Goal: Information Seeking & Learning: Understand process/instructions

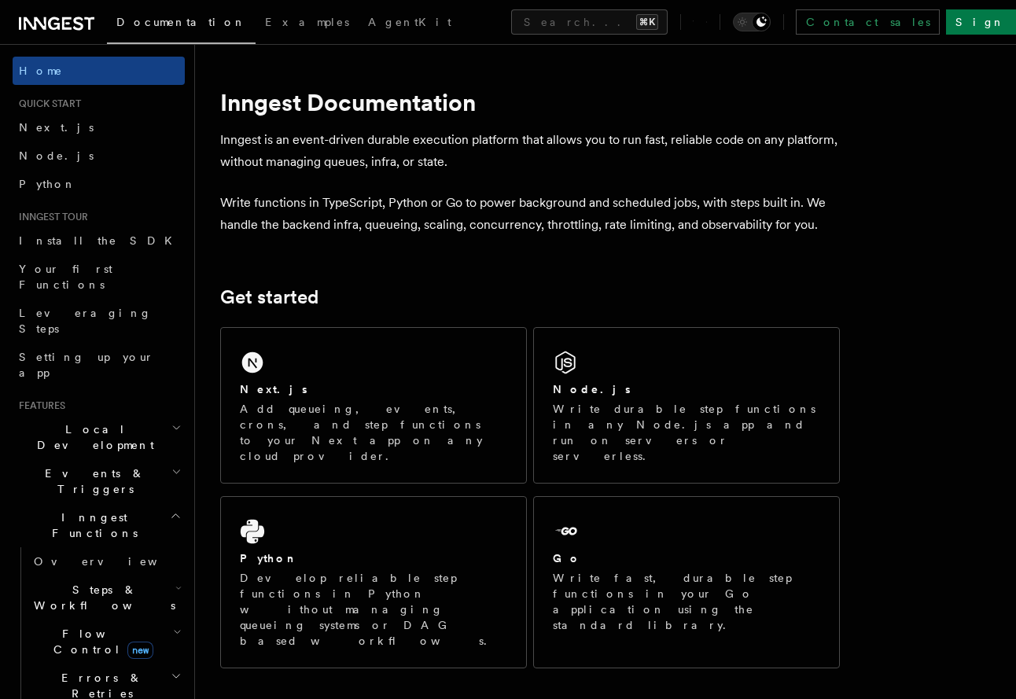
click at [87, 582] on span "Steps & Workflows" at bounding box center [102, 597] width 148 height 31
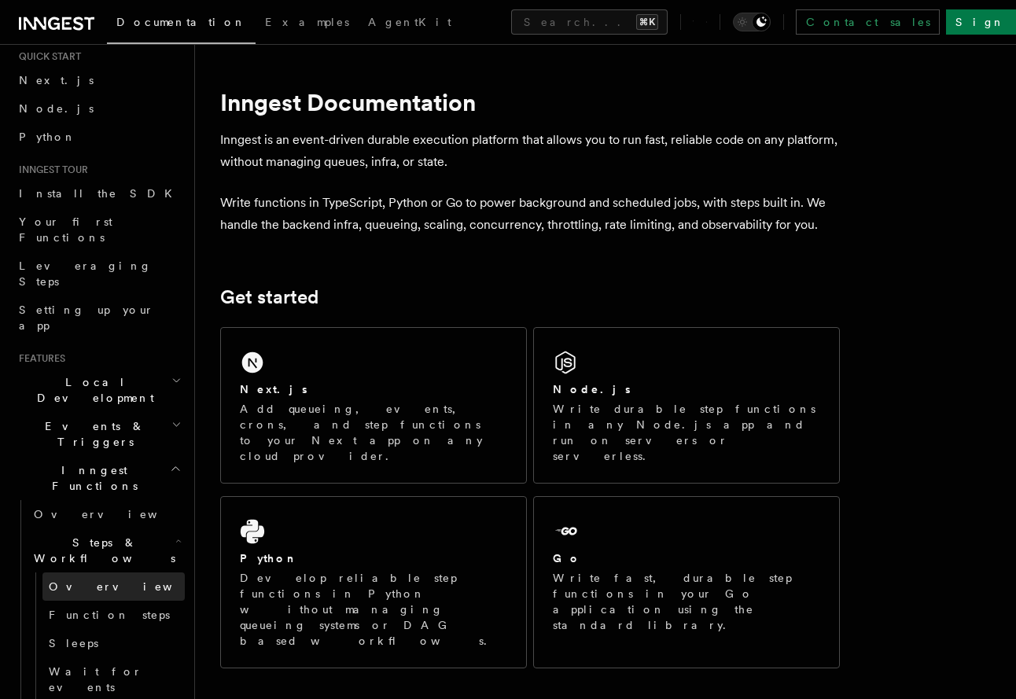
scroll to position [58, 0]
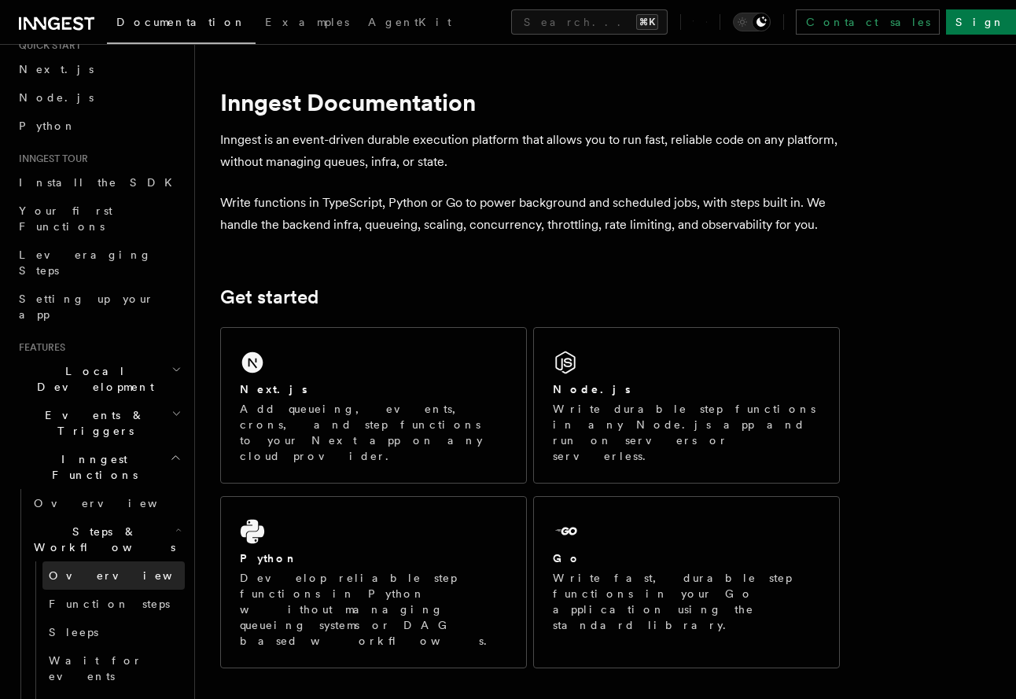
click at [60, 597] on span "Function steps" at bounding box center [109, 603] width 121 height 13
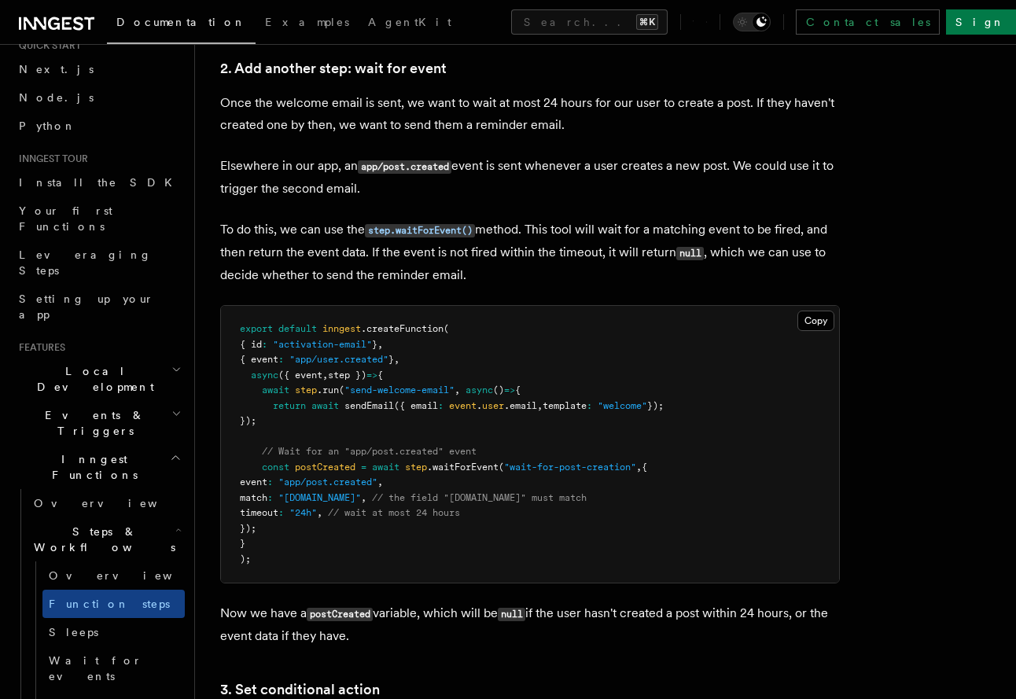
scroll to position [1531, 0]
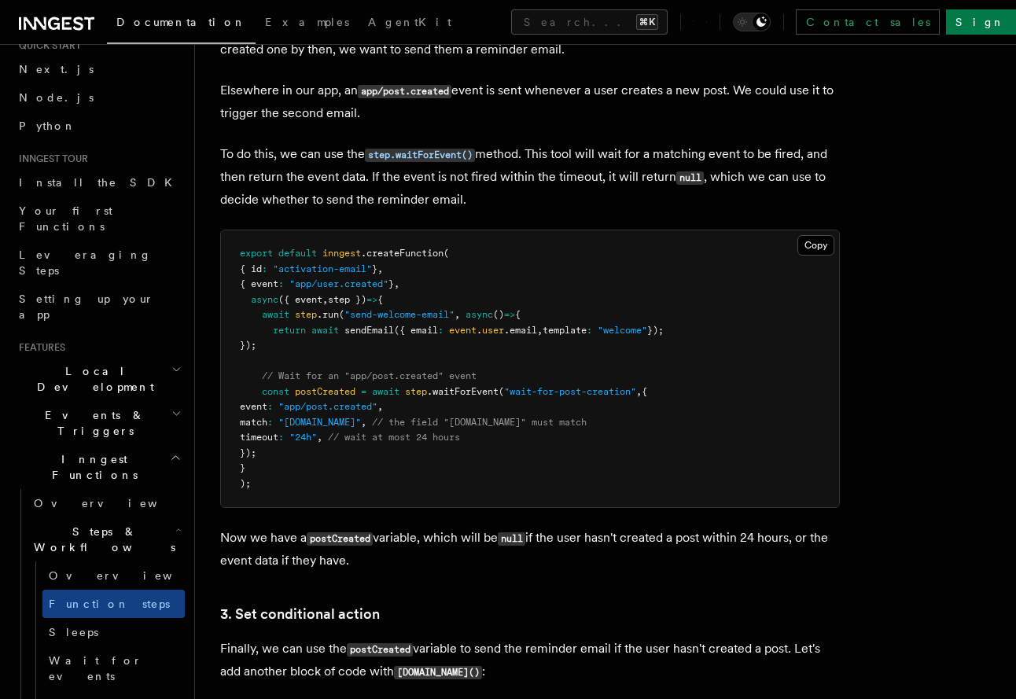
click at [297, 368] on pre "export default inngest .createFunction ( { id : "activation-email" } , { event …" at bounding box center [530, 368] width 618 height 277
click at [311, 323] on pre "export default inngest .createFunction ( { id : "activation-email" } , { event …" at bounding box center [530, 368] width 618 height 277
click at [330, 318] on span ".run" at bounding box center [328, 314] width 22 height 11
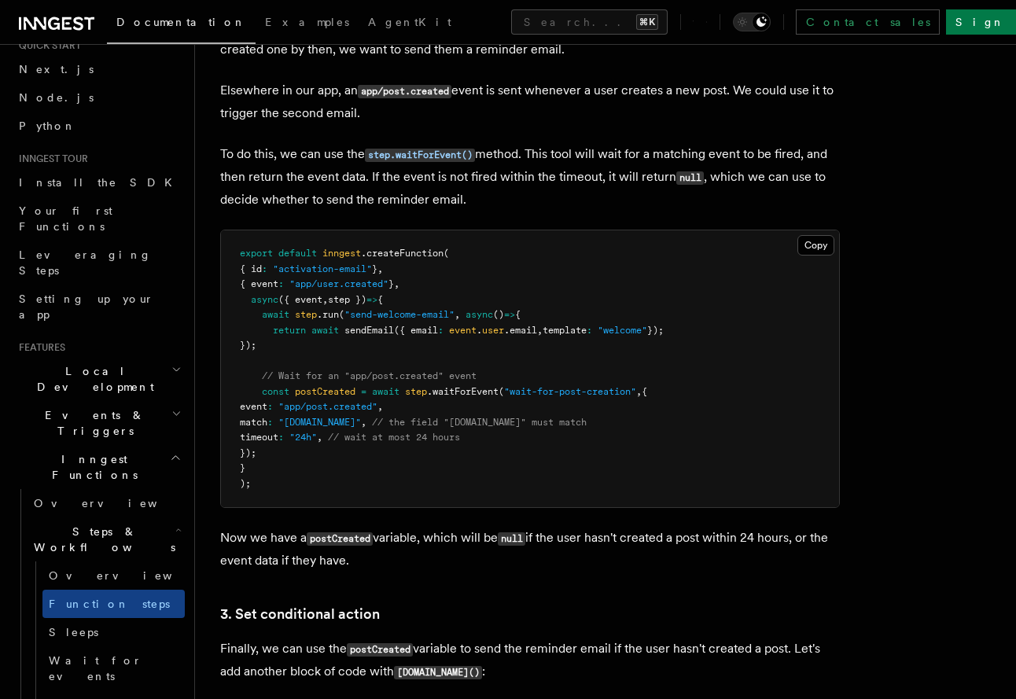
click at [365, 354] on pre "export default inngest .createFunction ( { id : "activation-email" } , { event …" at bounding box center [530, 368] width 618 height 277
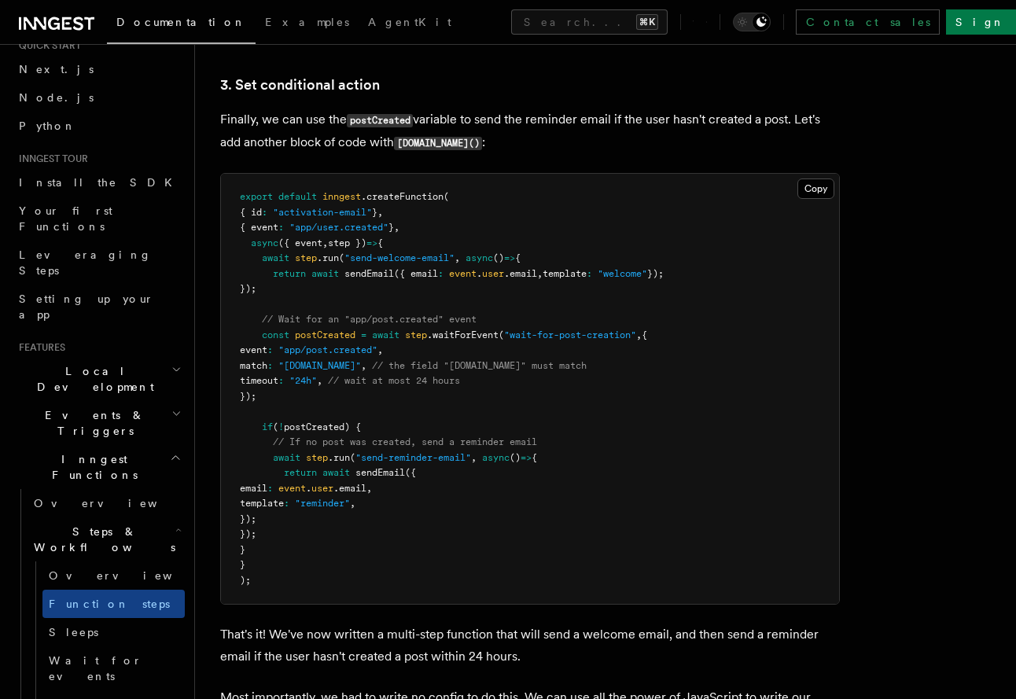
scroll to position [2159, 0]
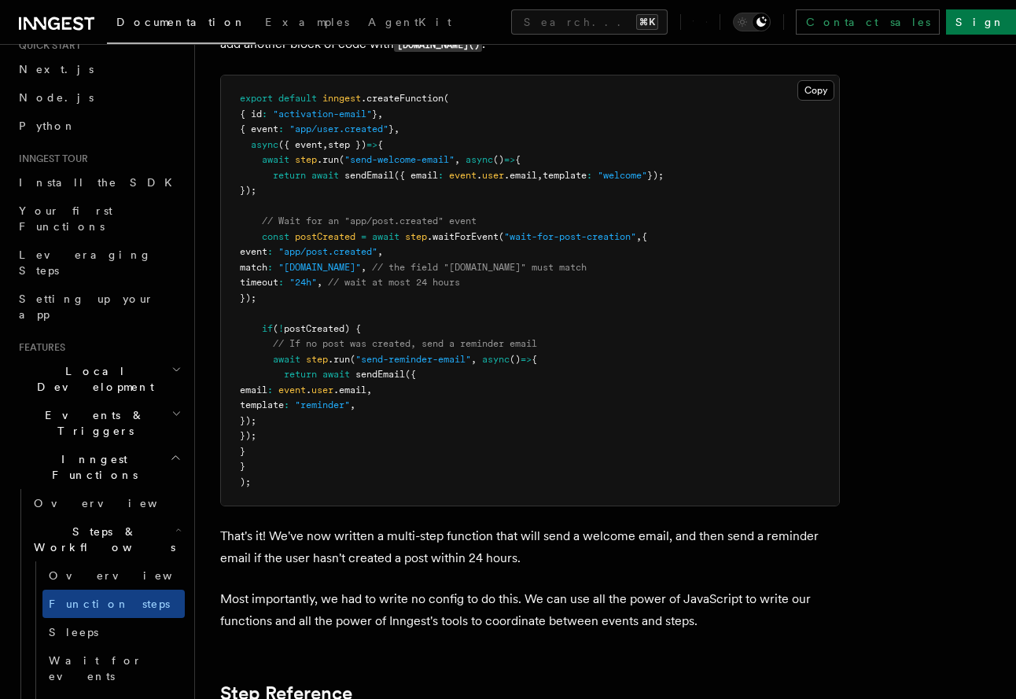
click at [425, 340] on pre "export default inngest .createFunction ( { id : "activation-email" } , { event …" at bounding box center [530, 290] width 618 height 430
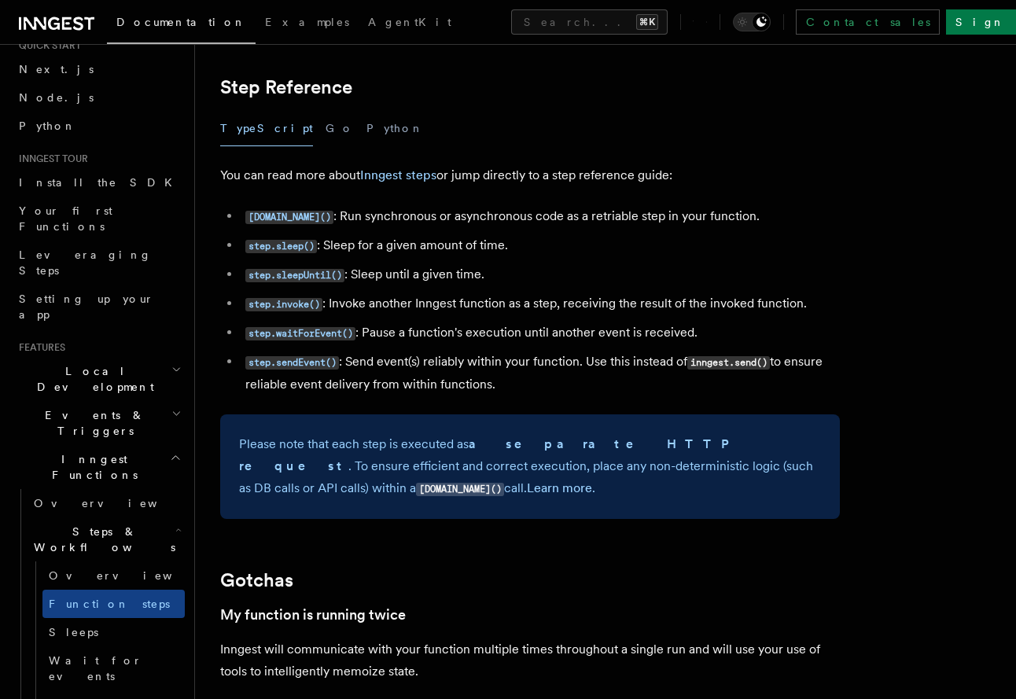
scroll to position [2835, 0]
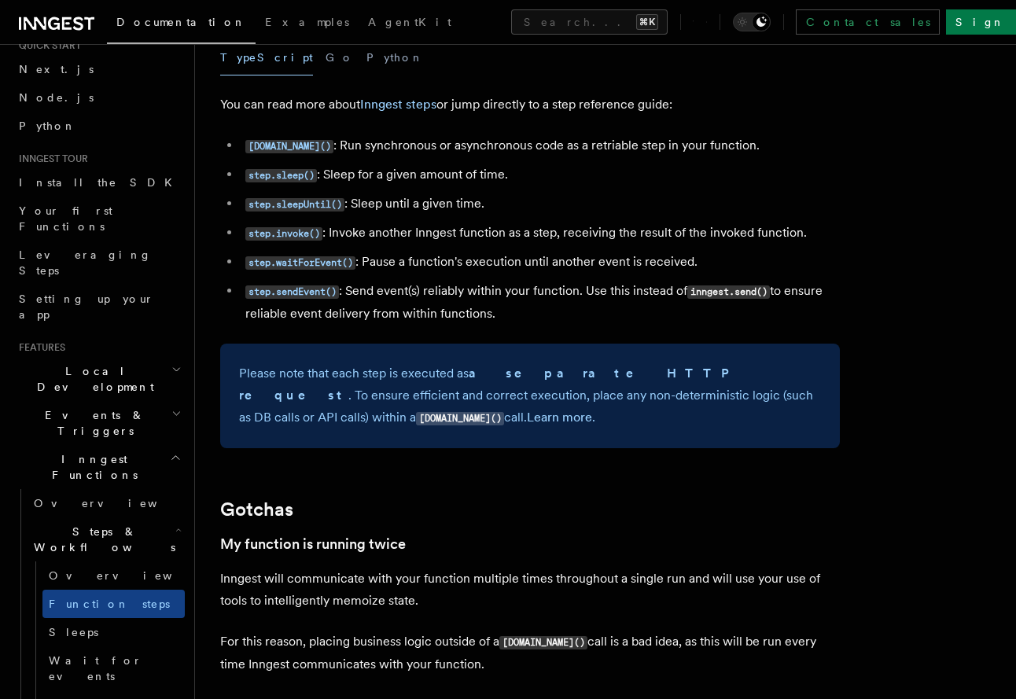
click at [695, 150] on li "[DOMAIN_NAME]() : Run synchronous or asynchronous code as a retriable step in y…" at bounding box center [540, 145] width 599 height 23
click at [694, 149] on li "[DOMAIN_NAME]() : Run synchronous or asynchronous code as a retriable step in y…" at bounding box center [540, 145] width 599 height 23
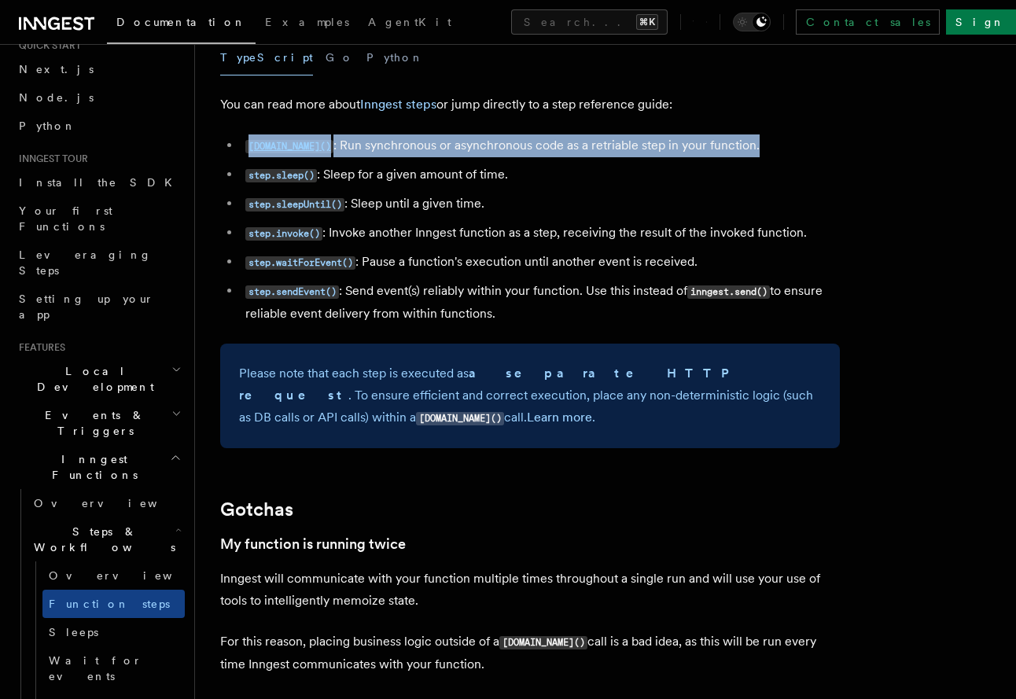
click at [694, 149] on li "[DOMAIN_NAME]() : Run synchronous or asynchronous code as a retriable step in y…" at bounding box center [540, 145] width 599 height 23
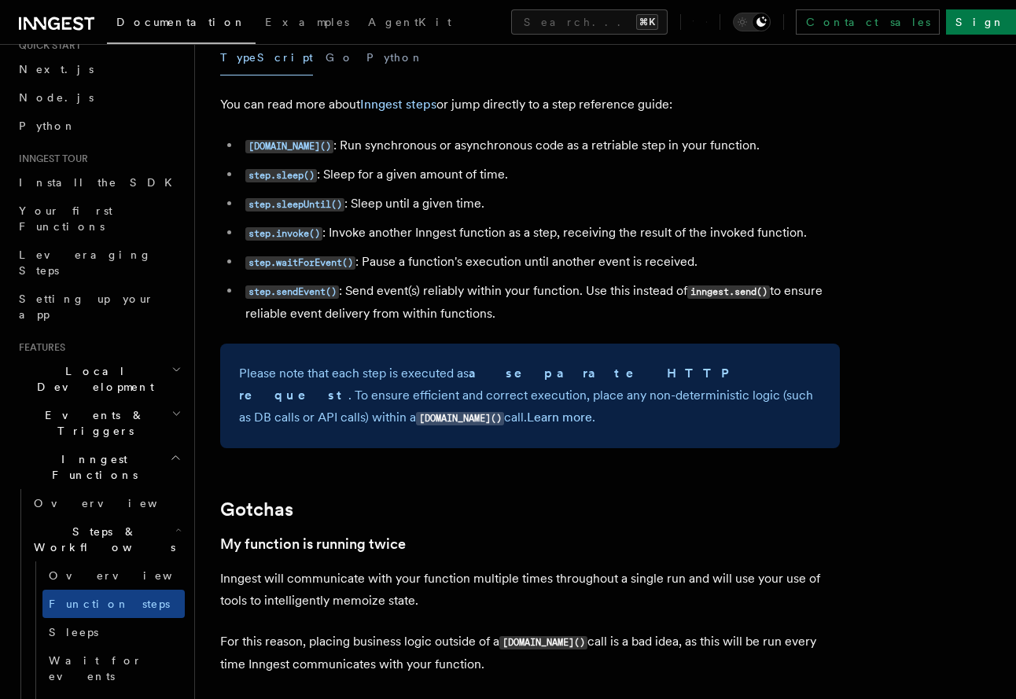
click at [408, 186] on li "step.sleep() : Sleep for a given amount of time." at bounding box center [540, 175] width 599 height 23
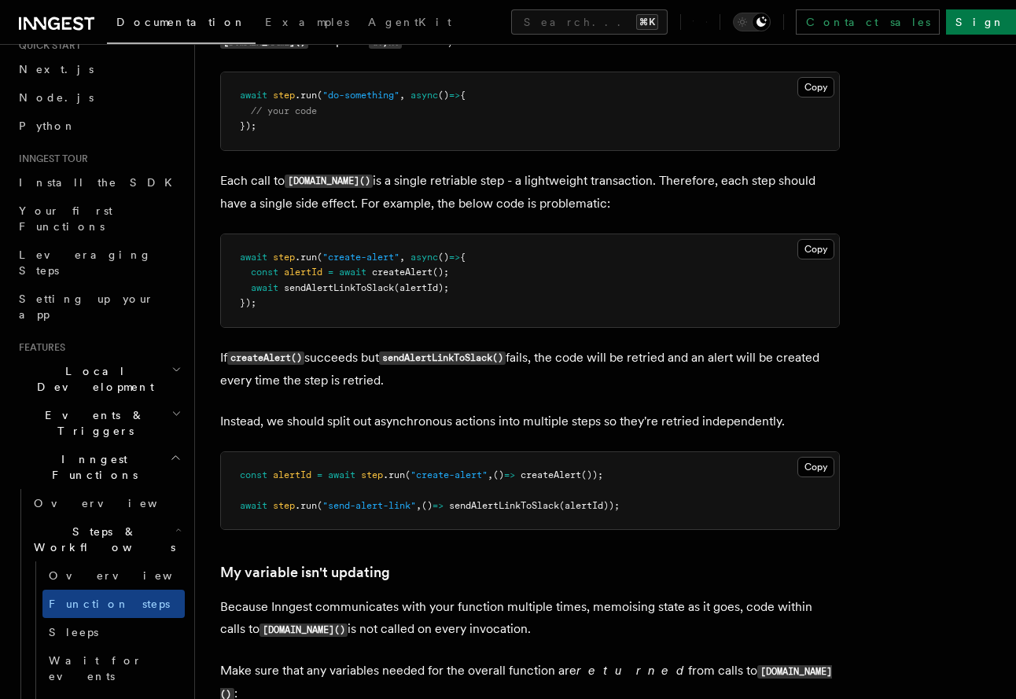
scroll to position [3600, 0]
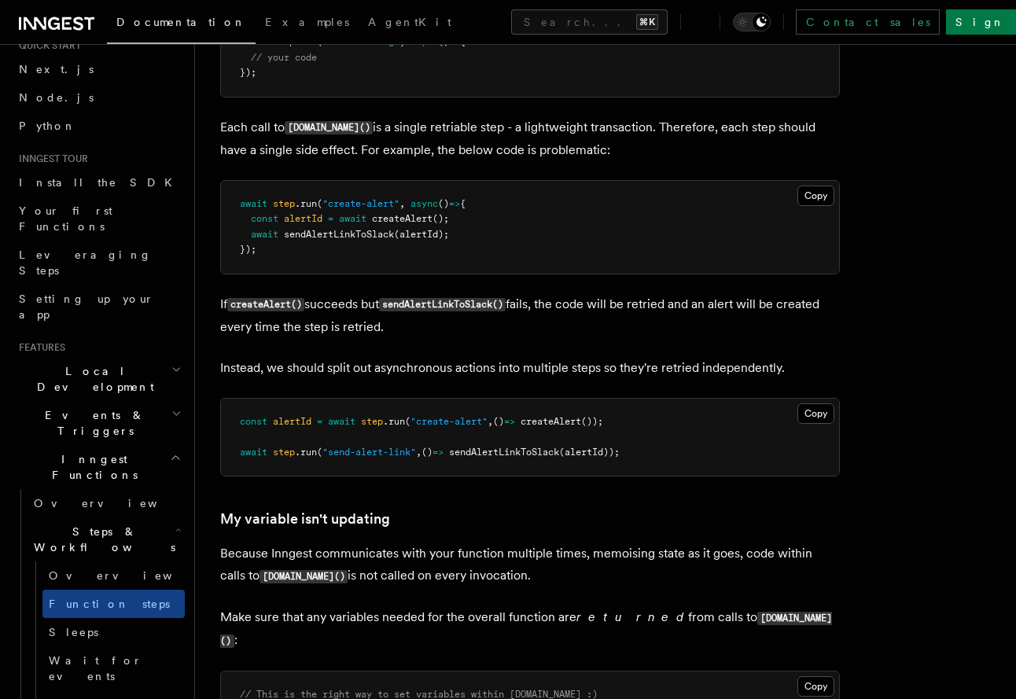
click at [337, 261] on pre "await step .run ( "create-alert" , async () => { const alertId = await createAl…" at bounding box center [530, 227] width 618 height 93
click at [314, 368] on p "Instead, we should split out asynchronous actions into multiple steps so they'r…" at bounding box center [529, 368] width 619 height 22
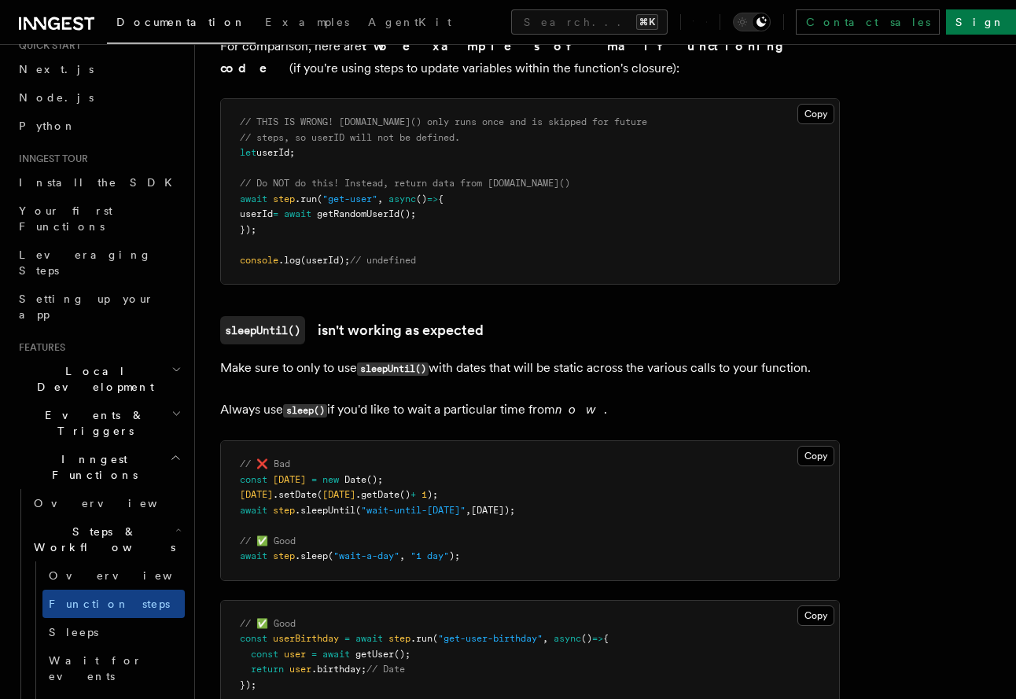
scroll to position [4346, 0]
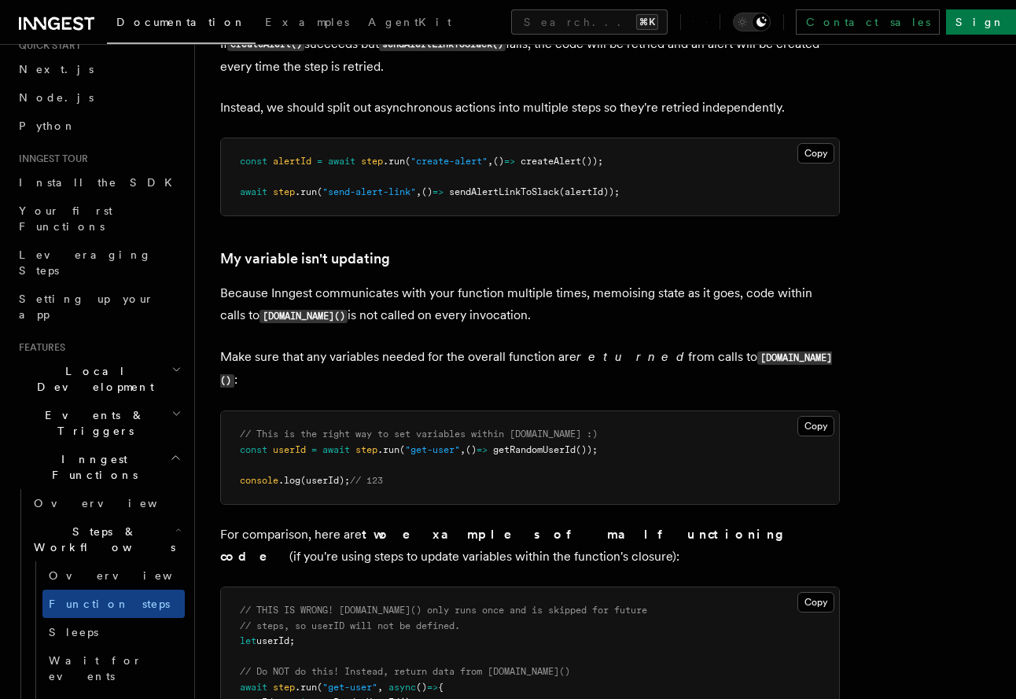
scroll to position [3828, 0]
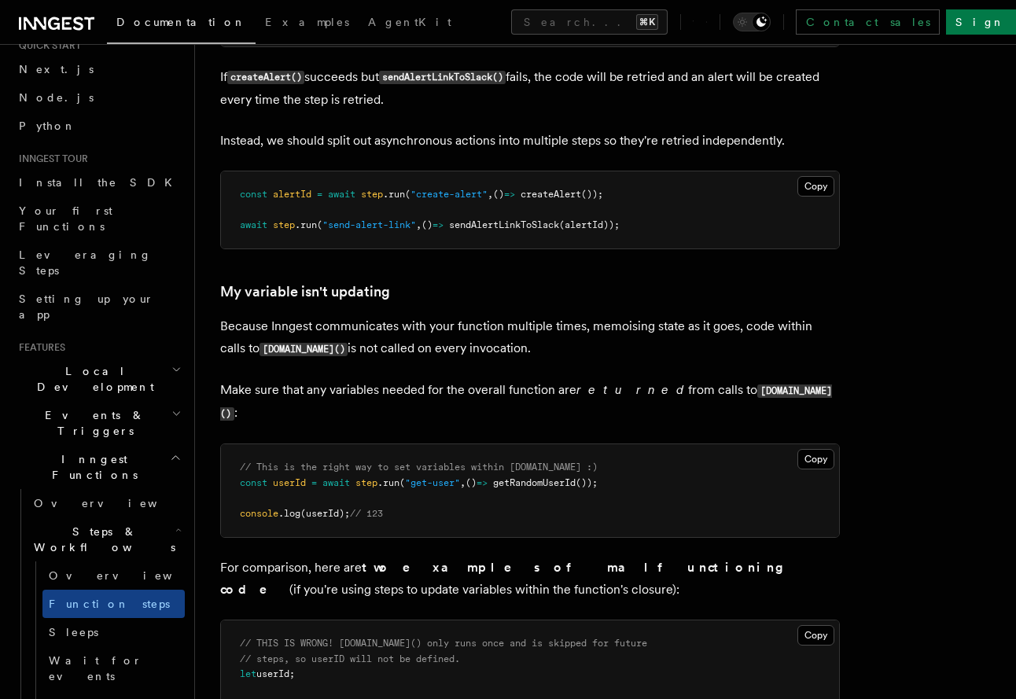
click at [254, 330] on p "Because Inngest communicates with your function multiple times, memoising state…" at bounding box center [529, 337] width 619 height 45
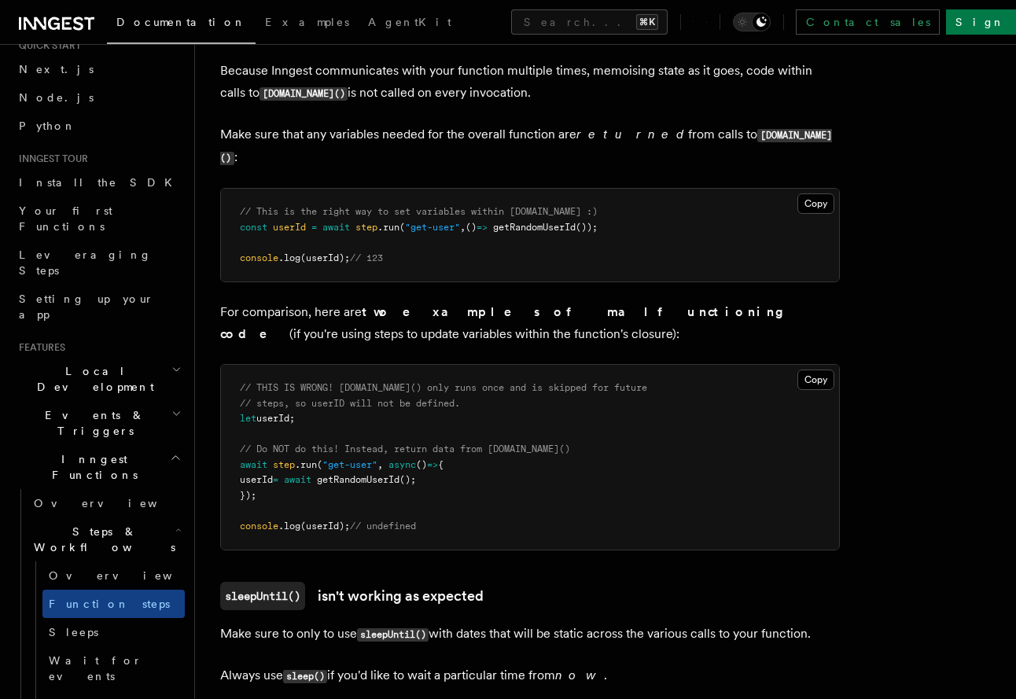
scroll to position [4087, 0]
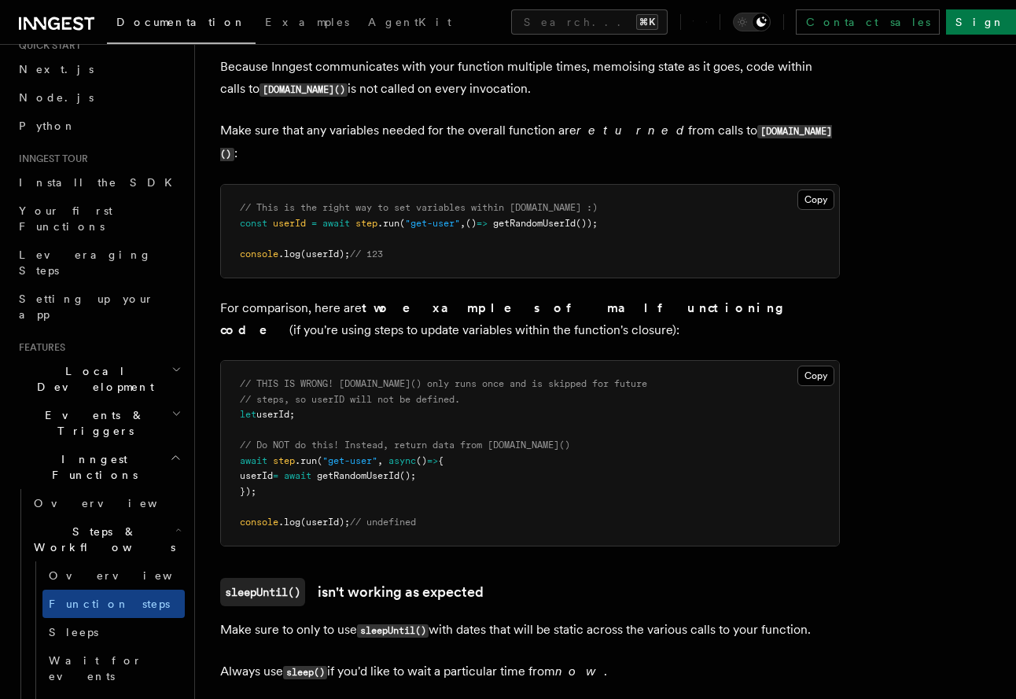
click at [313, 488] on pre "// THIS IS WRONG! [DOMAIN_NAME]() only runs once and is skipped for future // s…" at bounding box center [530, 453] width 618 height 185
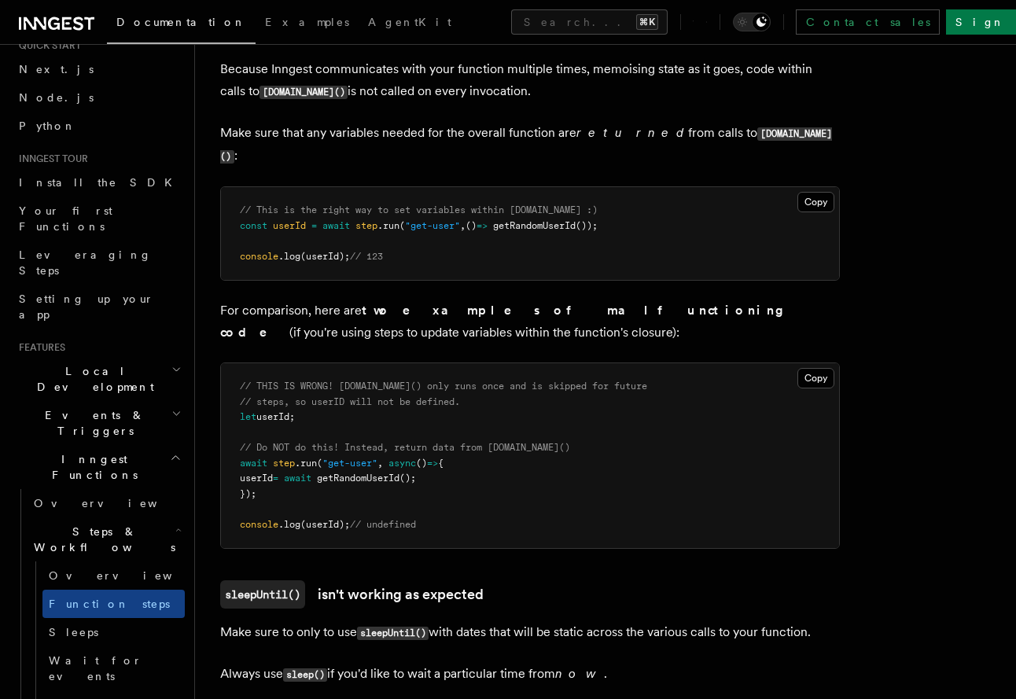
scroll to position [4084, 0]
